Goal: Task Accomplishment & Management: Use online tool/utility

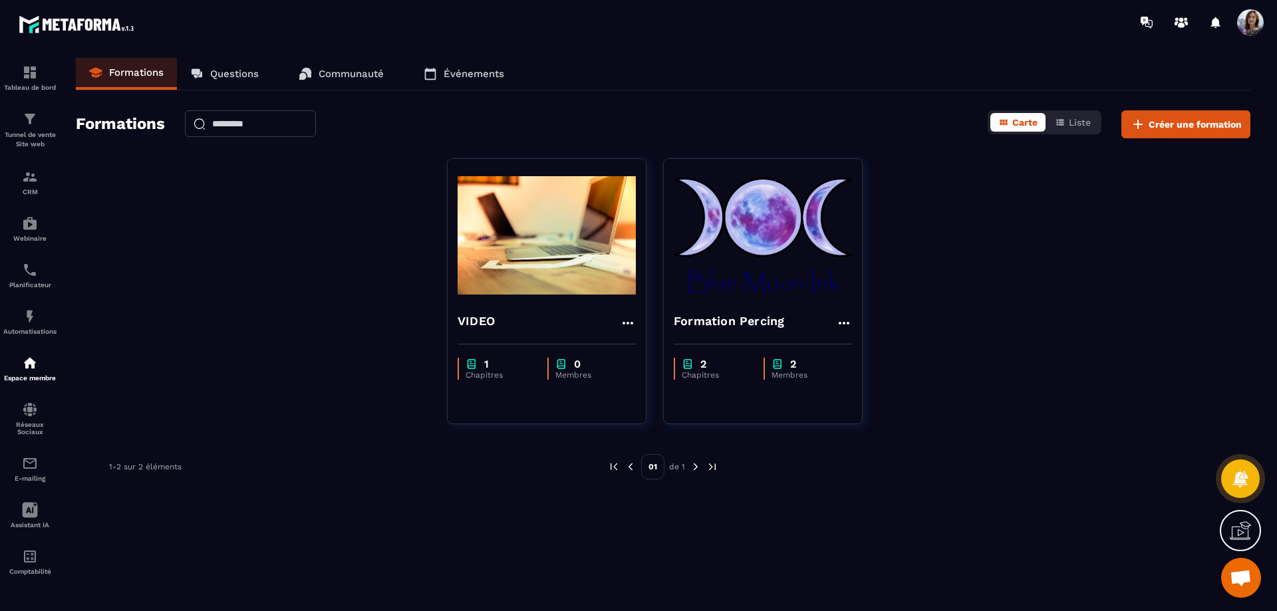
scroll to position [3754, 0]
click at [804, 242] on img at bounding box center [763, 235] width 178 height 133
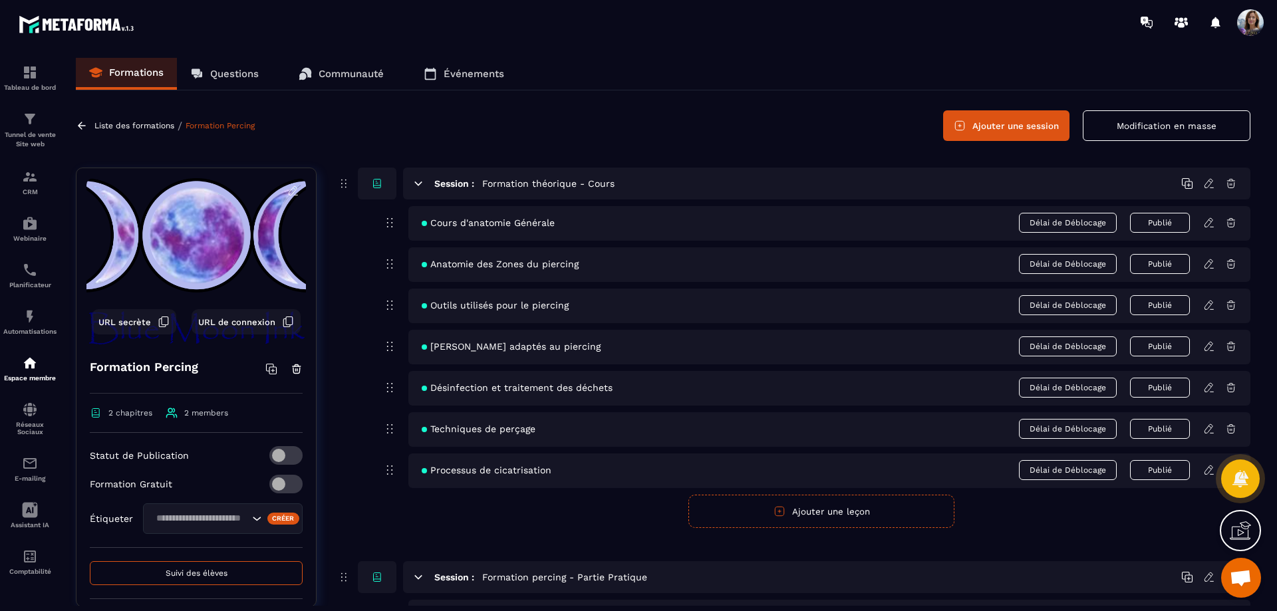
click at [33, 133] on p "Tunnel de vente Site web" at bounding box center [29, 139] width 53 height 19
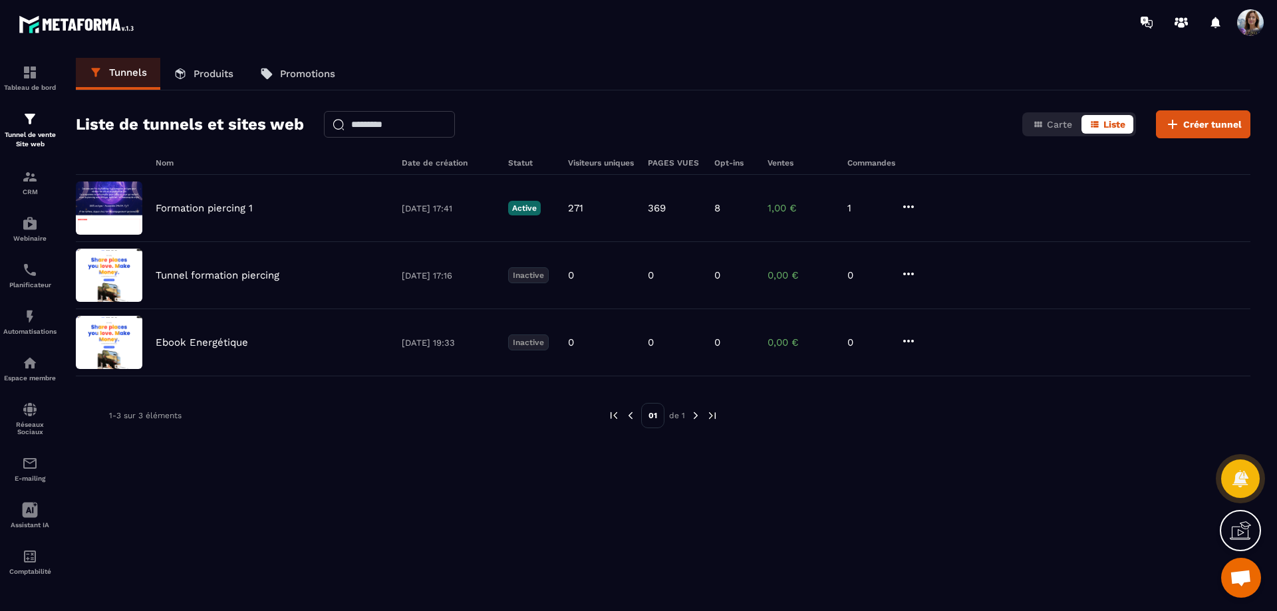
click at [255, 216] on div "Formation piercing 1 [DATE] 17:41 Active 271 369 8 1,00 € 1" at bounding box center [663, 208] width 1174 height 67
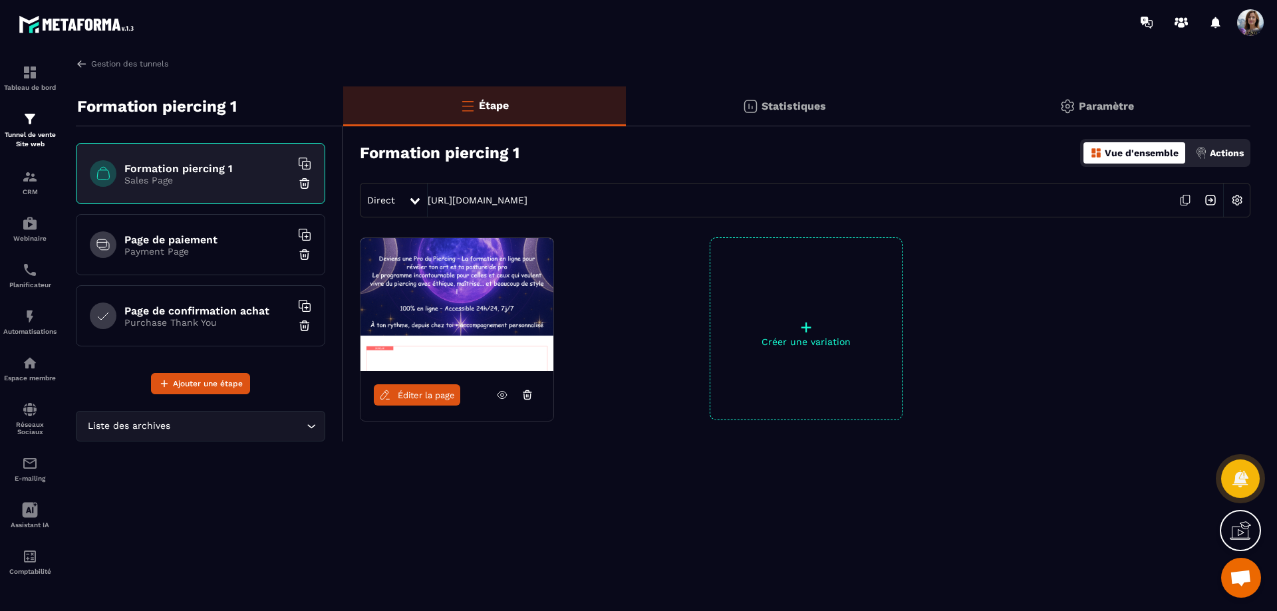
click at [229, 249] on p "Payment Page" at bounding box center [207, 251] width 166 height 11
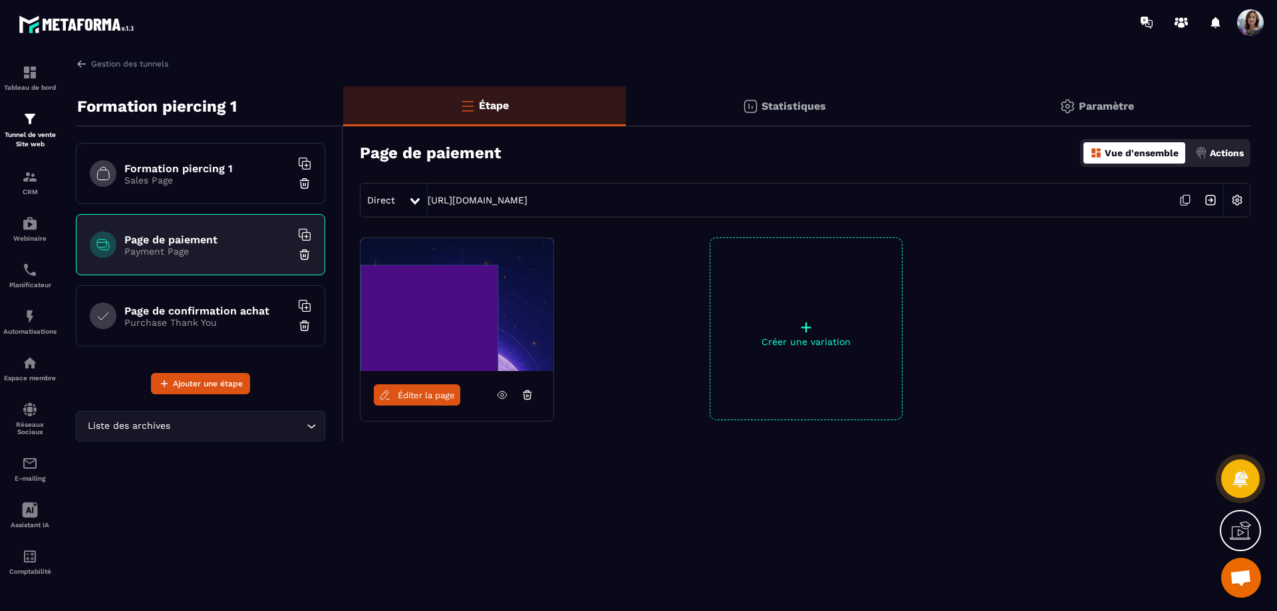
click at [536, 300] on img at bounding box center [456, 304] width 193 height 133
click at [501, 392] on icon at bounding box center [502, 395] width 12 height 12
